Goal: Task Accomplishment & Management: Use online tool/utility

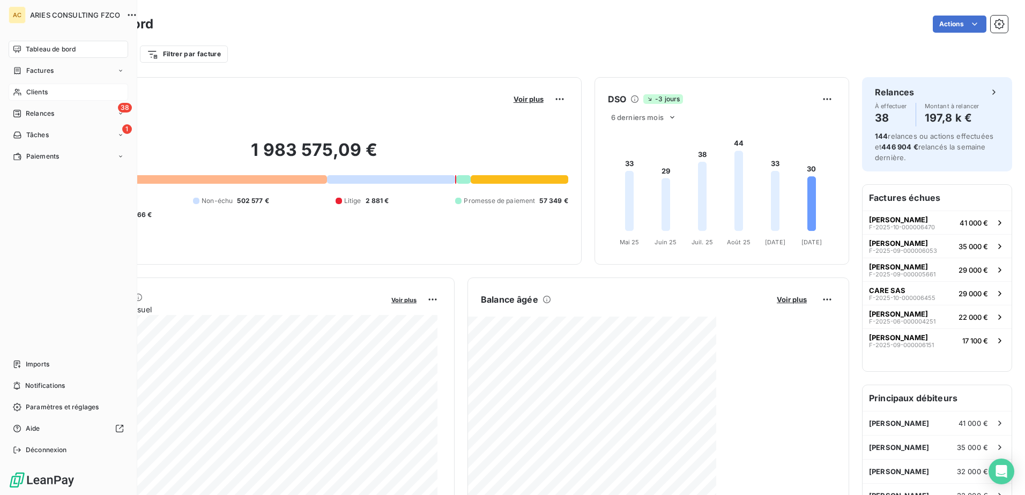
click at [29, 93] on span "Clients" at bounding box center [36, 92] width 21 height 10
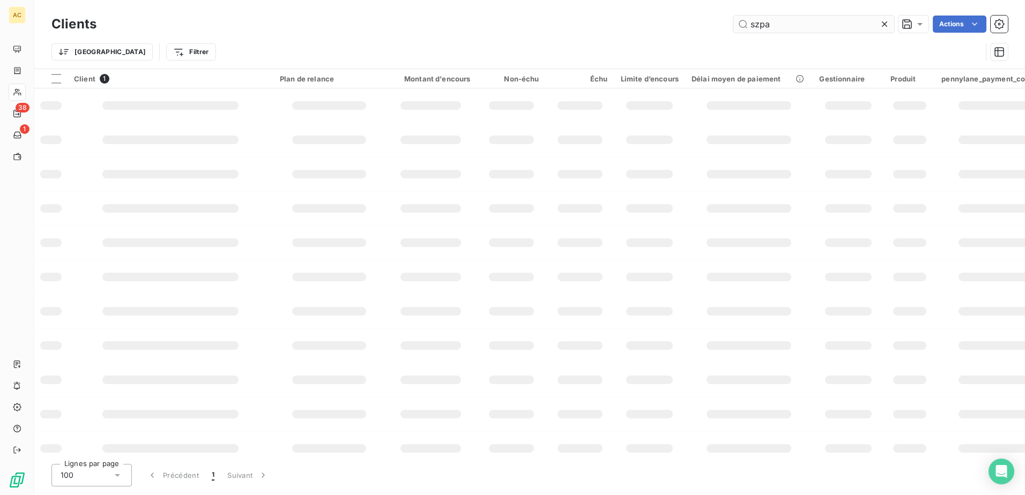
click at [823, 23] on input "szpa" at bounding box center [814, 24] width 161 height 17
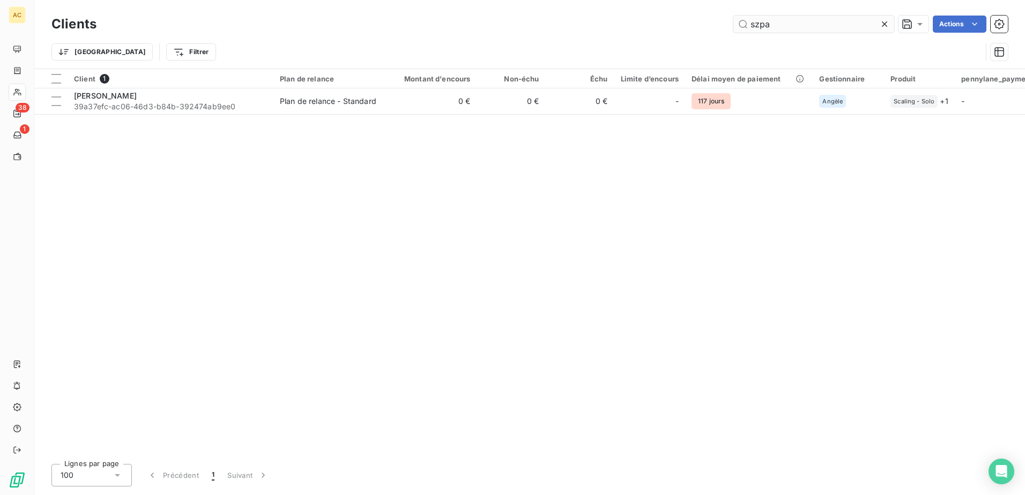
click at [823, 23] on input "szpa" at bounding box center [814, 24] width 161 height 17
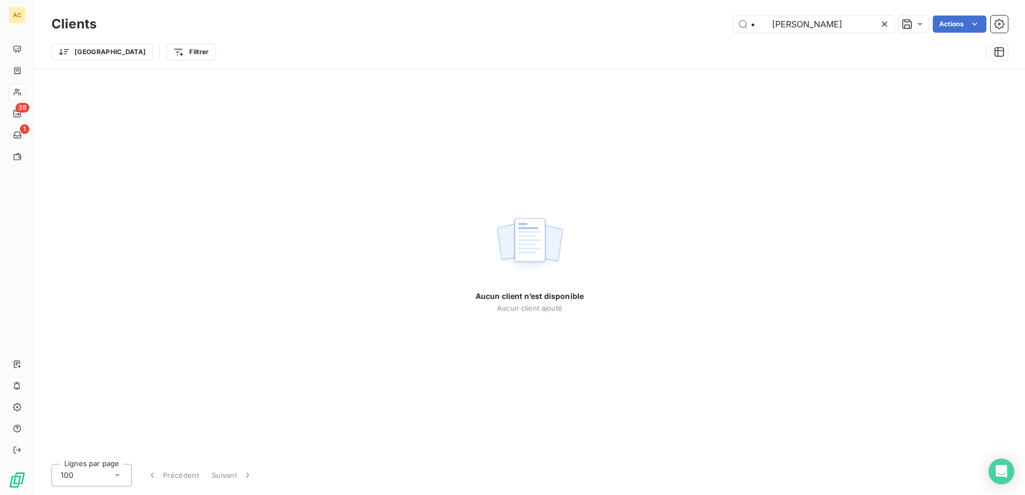
drag, startPoint x: 768, startPoint y: 24, endPoint x: 722, endPoint y: 22, distance: 46.2
click at [722, 24] on div "• [PERSON_NAME] Actions" at bounding box center [558, 24] width 899 height 17
click at [794, 25] on input "[PERSON_NAME]" at bounding box center [814, 24] width 161 height 17
drag, startPoint x: 775, startPoint y: 24, endPoint x: 744, endPoint y: 24, distance: 31.1
click at [744, 24] on input "[PERSON_NAME]" at bounding box center [814, 24] width 161 height 17
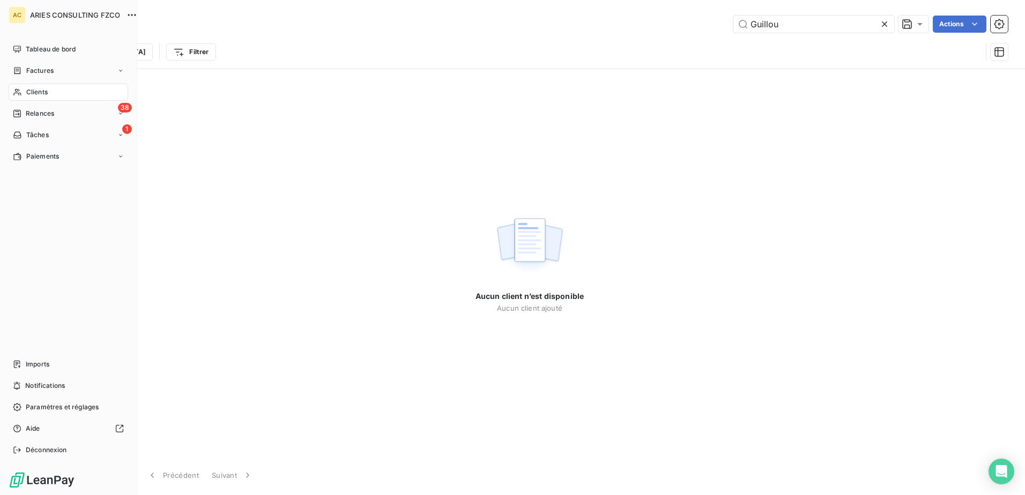
click at [14, 95] on icon at bounding box center [17, 92] width 9 height 9
click at [54, 95] on div "Clients" at bounding box center [69, 92] width 120 height 17
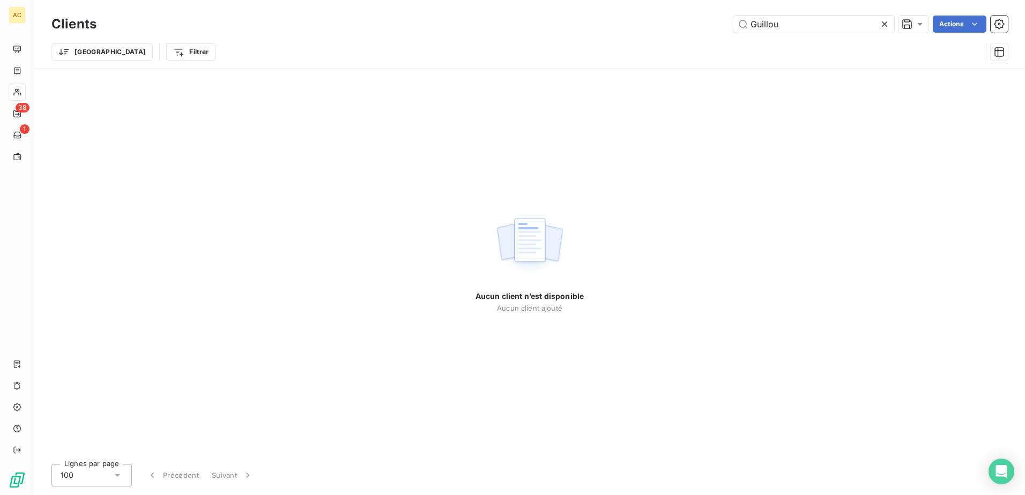
click at [743, 117] on div "Aucun client n’est disponible Aucun client ajouté" at bounding box center [529, 262] width 991 height 387
click at [804, 25] on input "Guillou" at bounding box center [814, 24] width 161 height 17
paste input "[PERSON_NAME]"
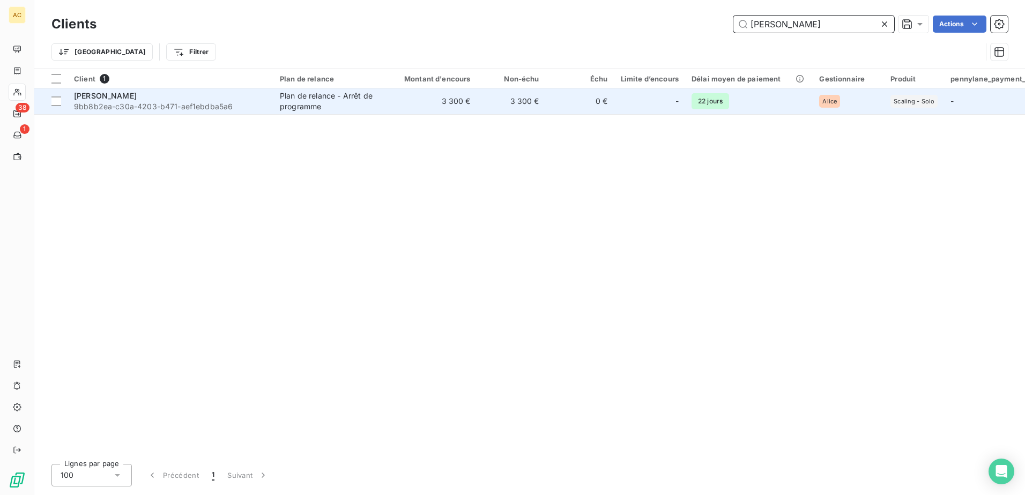
type input "[PERSON_NAME]"
click at [227, 107] on span "9bb8b2ea-c30a-4203-b471-aef1ebdba5a6" at bounding box center [170, 106] width 193 height 11
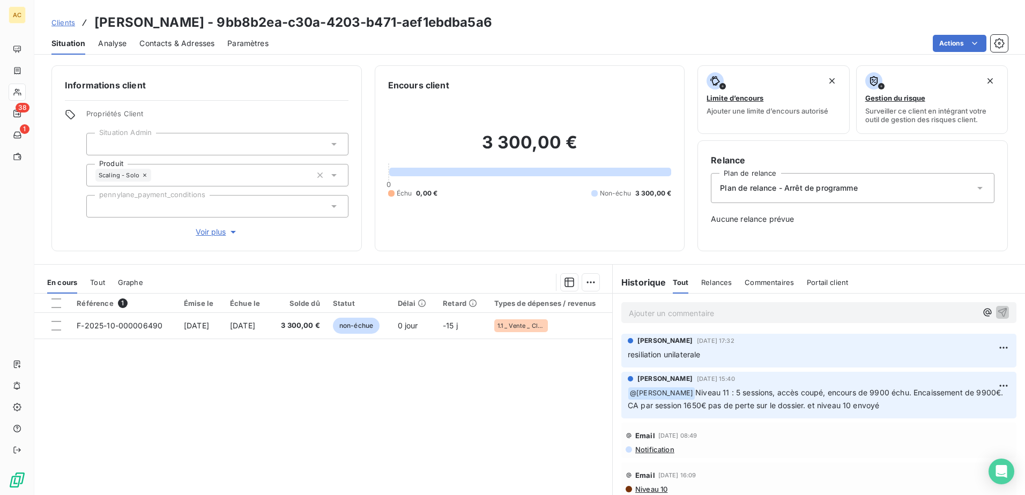
click at [61, 23] on span "Clients" at bounding box center [63, 22] width 24 height 9
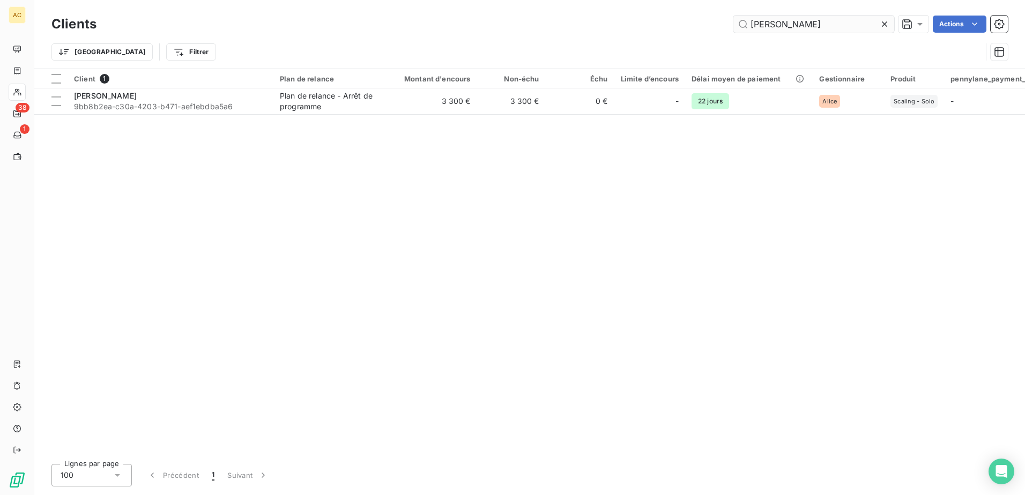
click at [813, 28] on input "[PERSON_NAME]" at bounding box center [814, 24] width 161 height 17
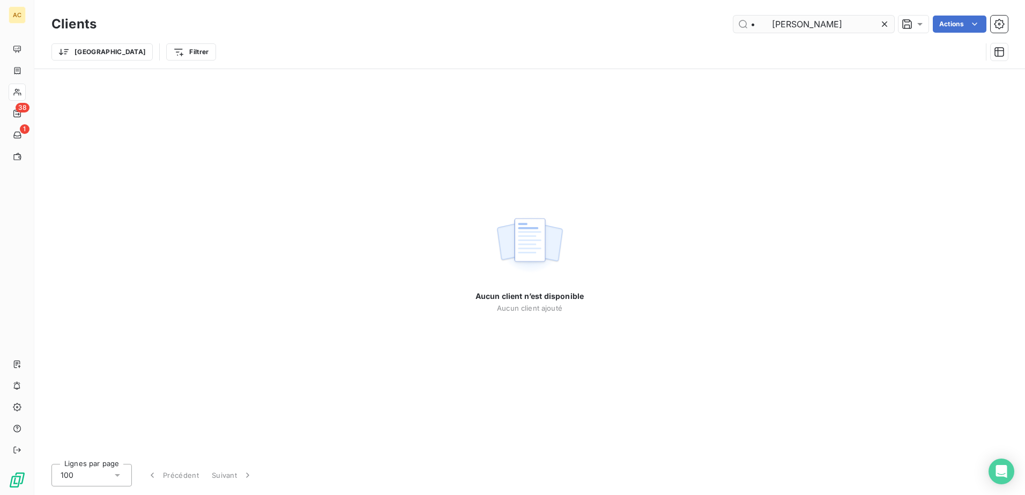
click at [759, 21] on input "• [PERSON_NAME]" at bounding box center [814, 24] width 161 height 17
drag, startPoint x: 862, startPoint y: 25, endPoint x: 828, endPoint y: 20, distance: 34.7
click at [828, 20] on input "[PERSON_NAME]" at bounding box center [814, 24] width 161 height 17
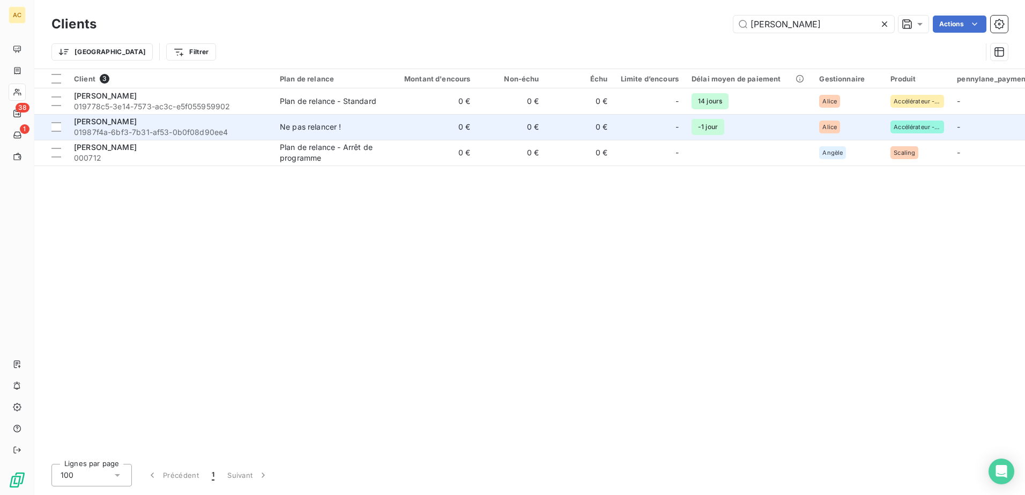
type input "[PERSON_NAME]"
click at [137, 120] on span "[PERSON_NAME]" at bounding box center [105, 121] width 63 height 9
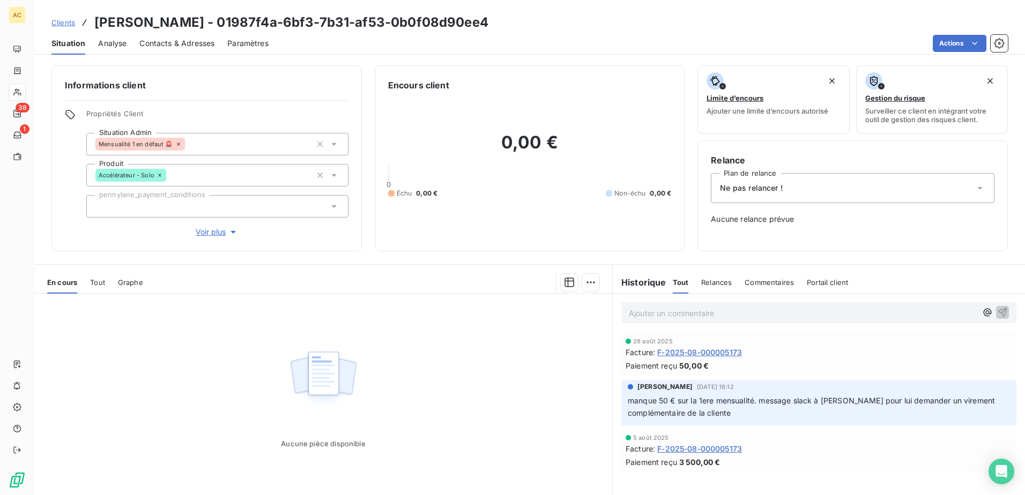
click at [63, 24] on span "Clients" at bounding box center [63, 22] width 24 height 9
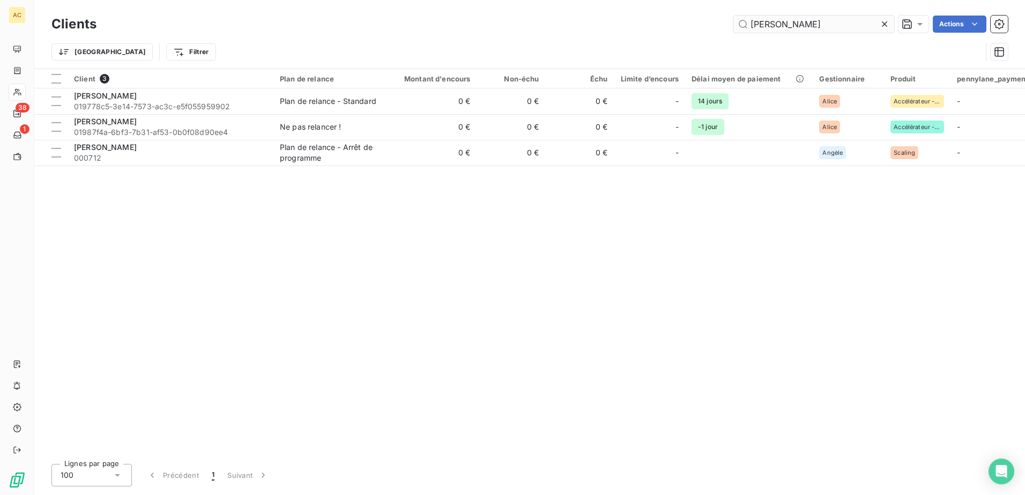
click at [795, 25] on input "[PERSON_NAME]" at bounding box center [814, 24] width 161 height 17
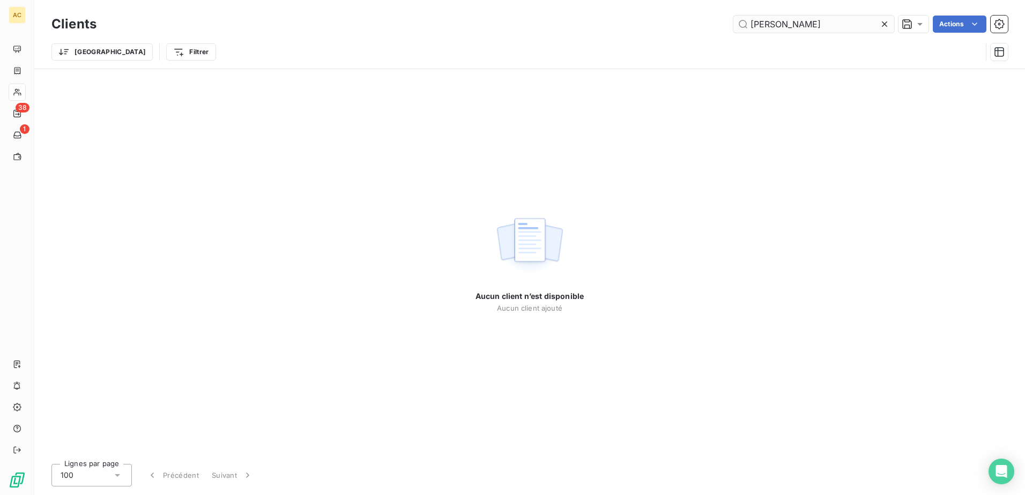
drag, startPoint x: 750, startPoint y: 24, endPoint x: 735, endPoint y: 22, distance: 14.6
click at [735, 22] on input "[PERSON_NAME]" at bounding box center [814, 24] width 161 height 17
click at [763, 21] on input "[PERSON_NAME]" at bounding box center [814, 24] width 161 height 17
drag, startPoint x: 785, startPoint y: 25, endPoint x: 714, endPoint y: 31, distance: 71.6
click at [716, 29] on div "[PERSON_NAME] Actions" at bounding box center [558, 24] width 899 height 17
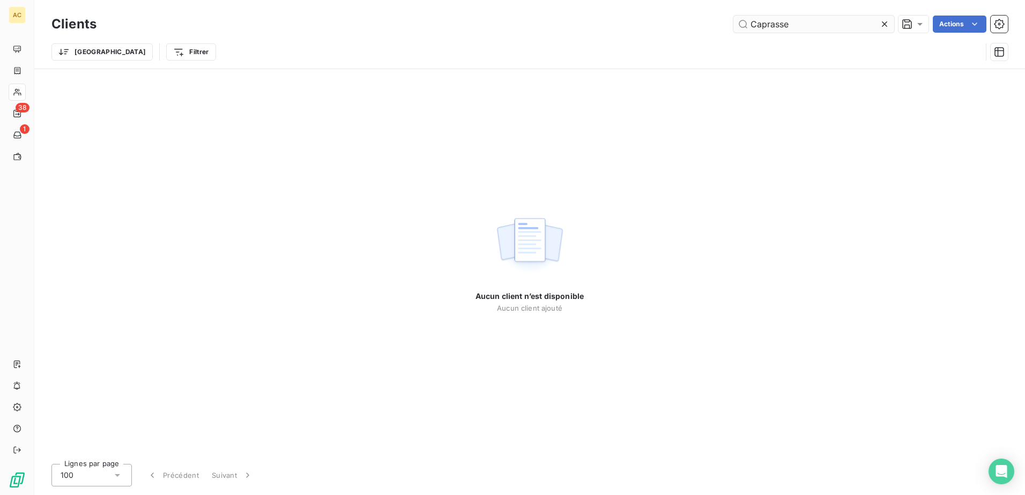
click at [777, 28] on input "Caprasse" at bounding box center [814, 24] width 161 height 17
click at [810, 25] on input "Caprasse" at bounding box center [814, 24] width 161 height 17
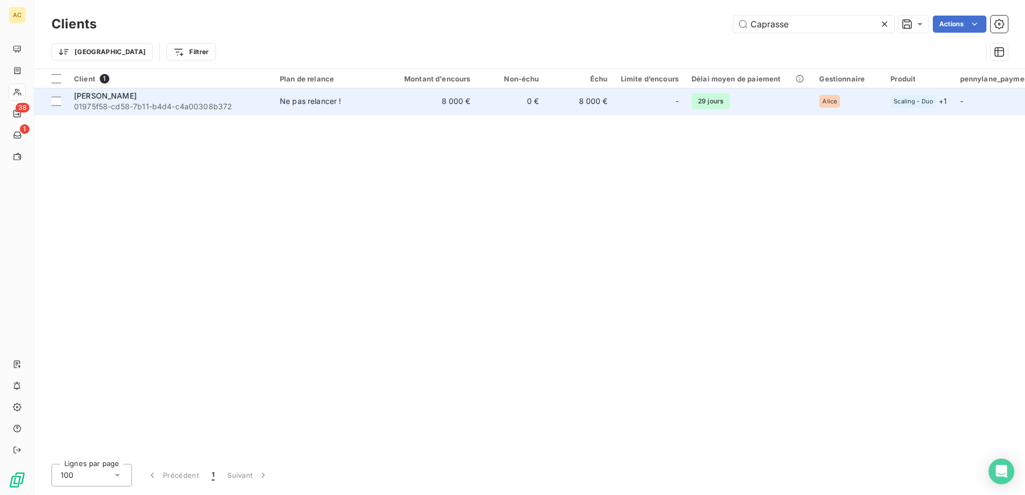
type input "Caprasse"
click at [182, 108] on span "01975f58-cd58-7b11-b4d4-c4a00308b372" at bounding box center [170, 106] width 193 height 11
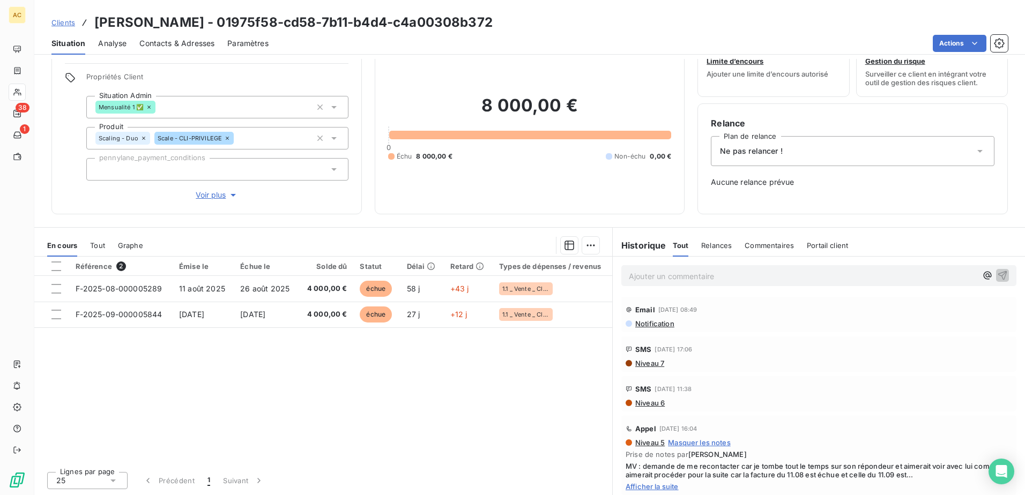
click at [812, 147] on div "Ne pas relancer !" at bounding box center [853, 151] width 284 height 30
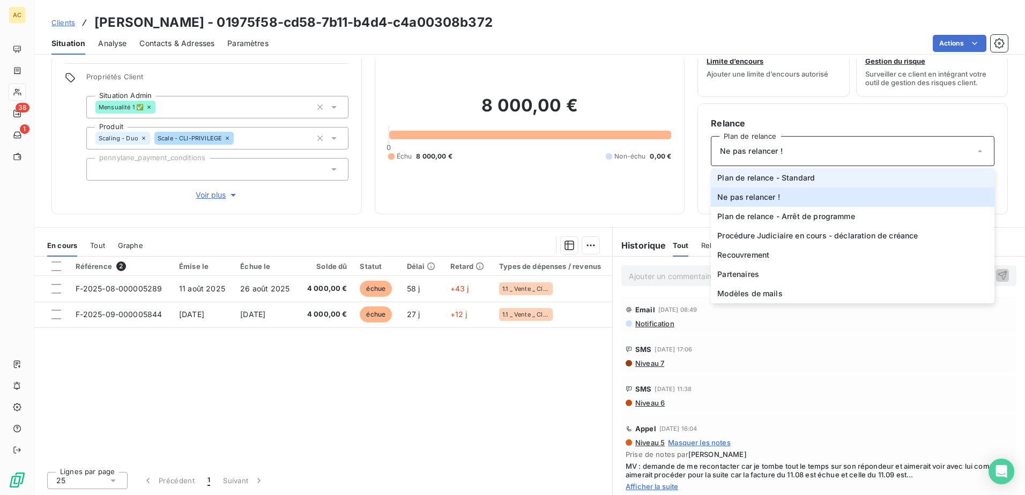
click at [790, 180] on span "Plan de relance - Standard" at bounding box center [766, 178] width 98 height 11
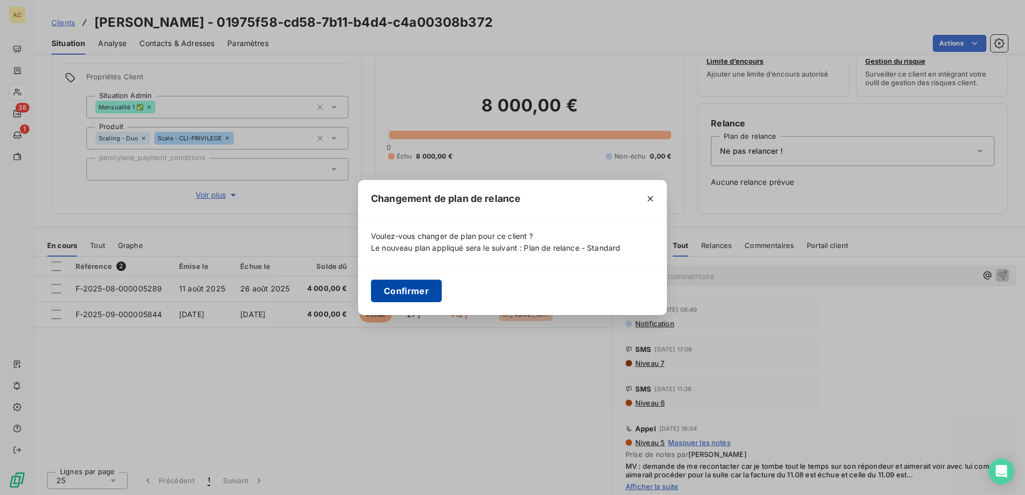
click at [403, 288] on button "Confirmer" at bounding box center [406, 291] width 71 height 23
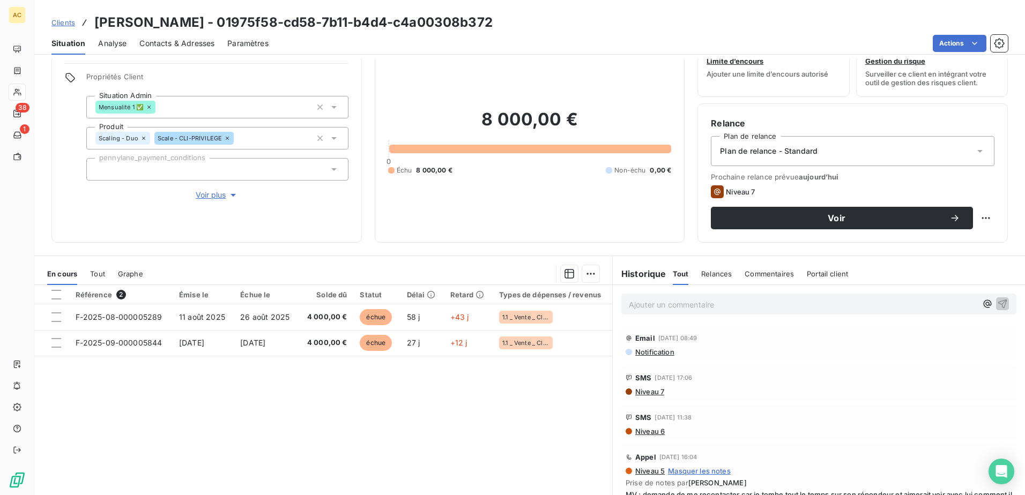
click at [432, 433] on div "Référence 2 Émise le Échue le Solde dû Statut Délai Retard Types de dépenses / …" at bounding box center [323, 388] width 578 height 206
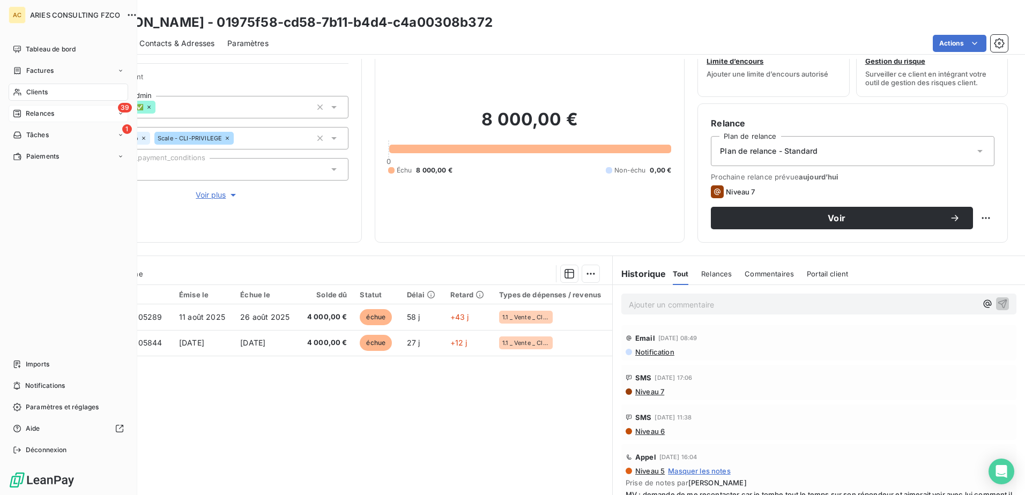
click at [18, 118] on div "39 Relances" at bounding box center [69, 113] width 120 height 17
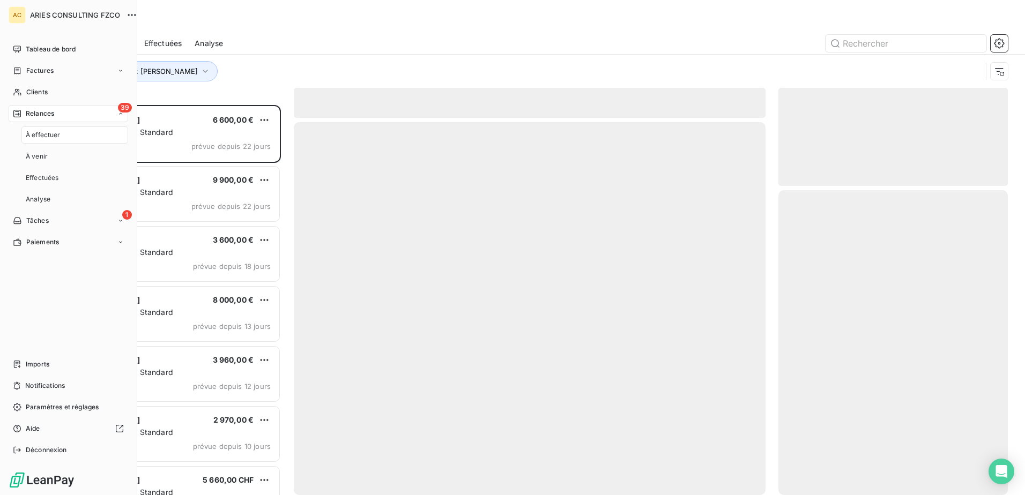
scroll to position [382, 221]
click at [63, 139] on div "À effectuer" at bounding box center [74, 135] width 107 height 17
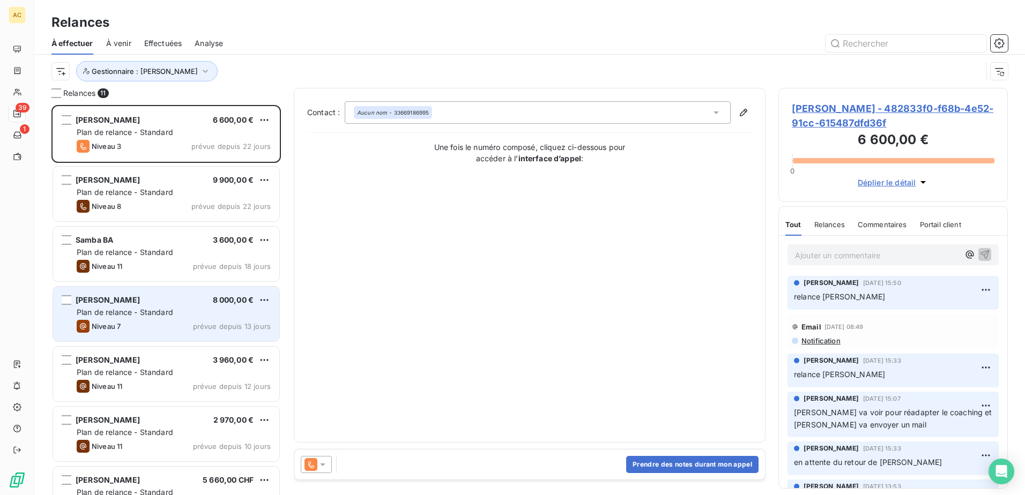
click at [173, 315] on div "Plan de relance - Standard" at bounding box center [174, 312] width 194 height 11
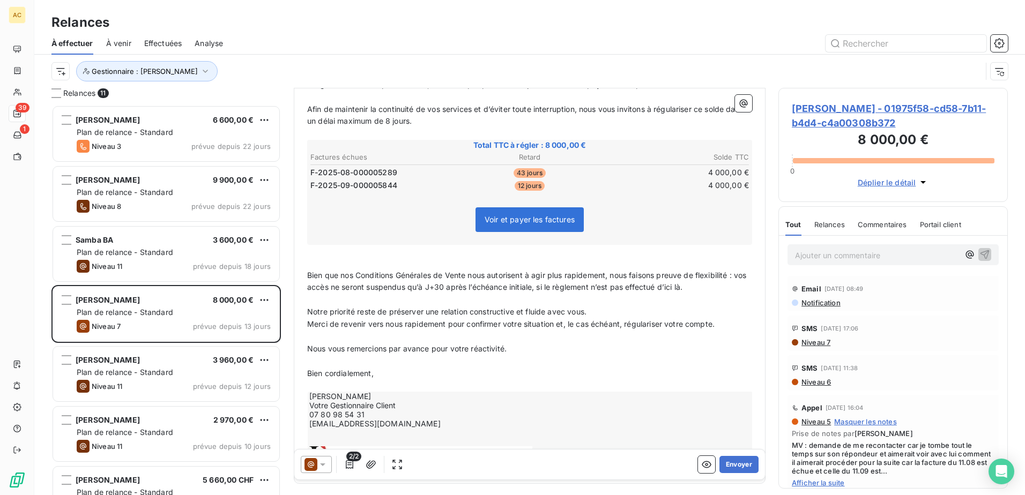
scroll to position [198, 0]
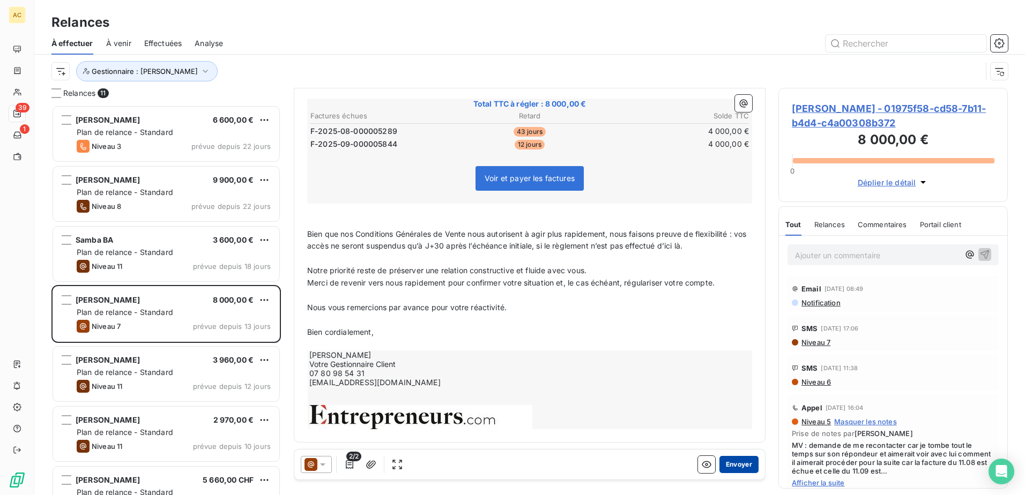
click at [724, 463] on button "Envoyer" at bounding box center [739, 464] width 39 height 17
